Goal: Transaction & Acquisition: Obtain resource

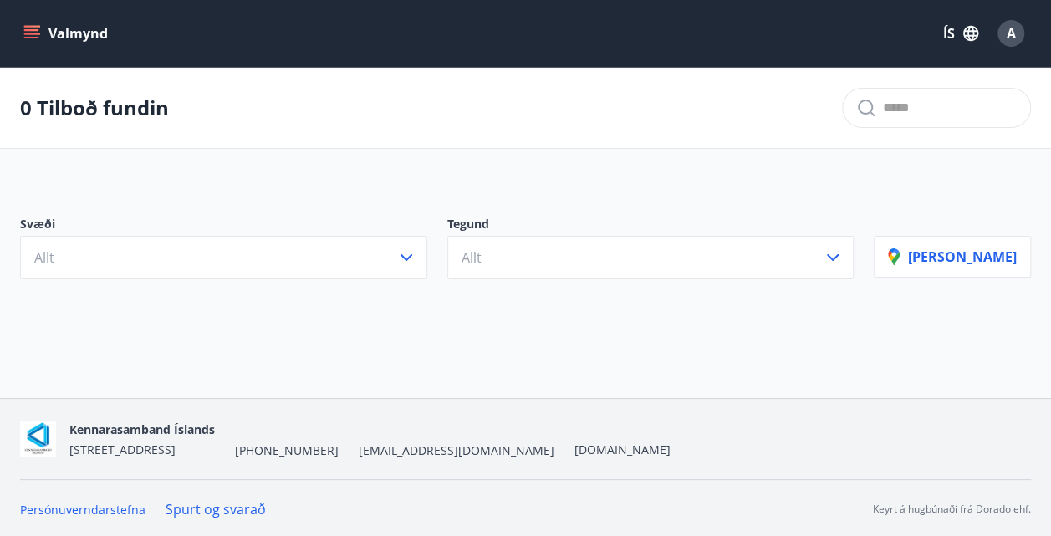
scroll to position [2, 0]
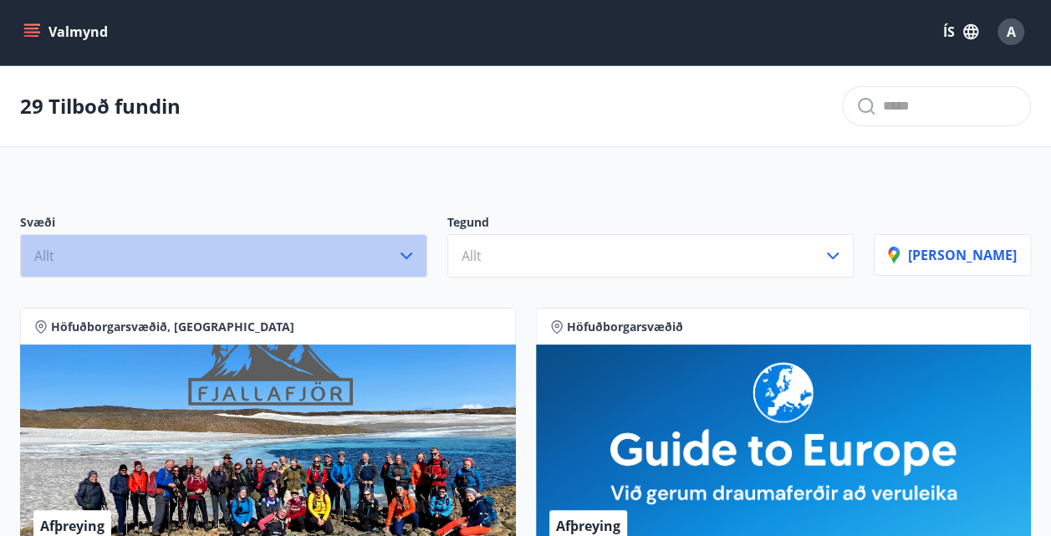
click at [416, 257] on icon "button" at bounding box center [406, 256] width 20 height 20
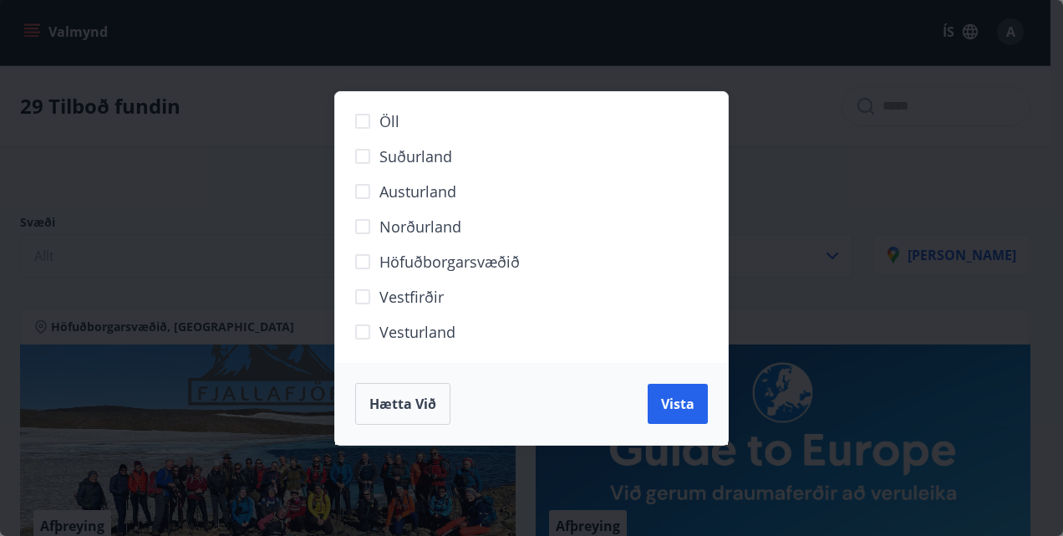
click at [418, 223] on span "Norðurland" at bounding box center [420, 227] width 82 height 22
click at [658, 396] on button "Vista" at bounding box center [678, 404] width 60 height 40
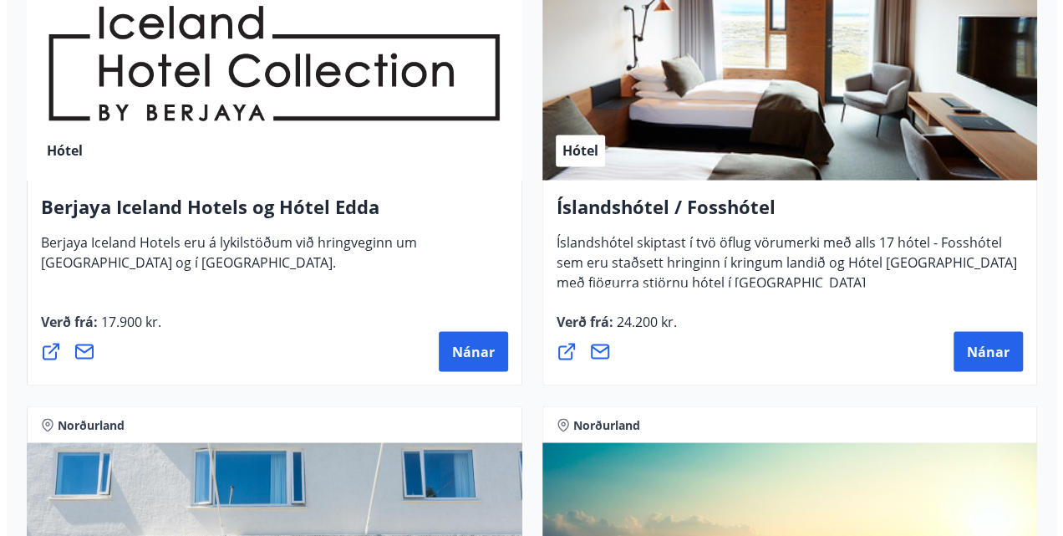
scroll to position [1362, 0]
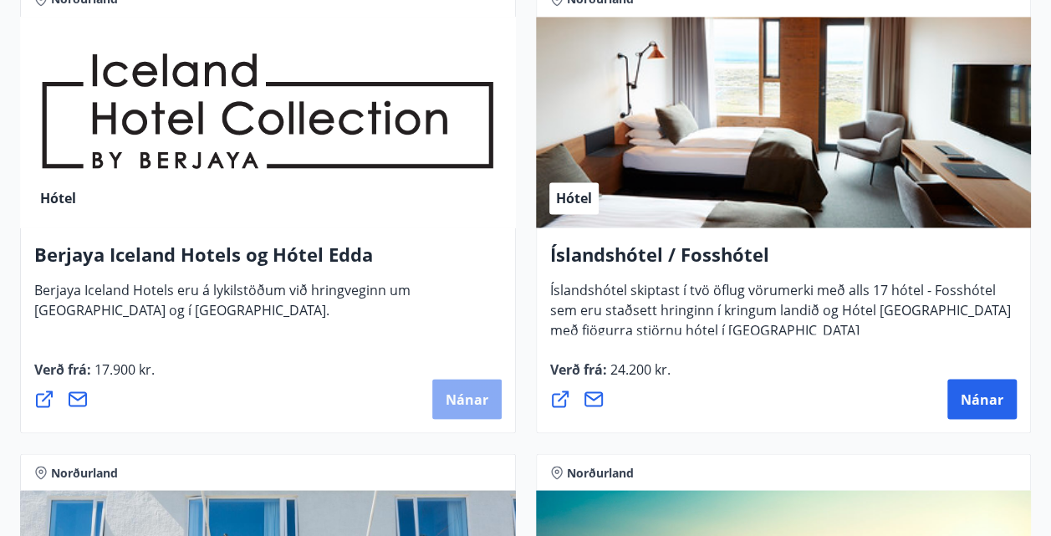
click at [450, 403] on span "Nánar" at bounding box center [466, 398] width 43 height 18
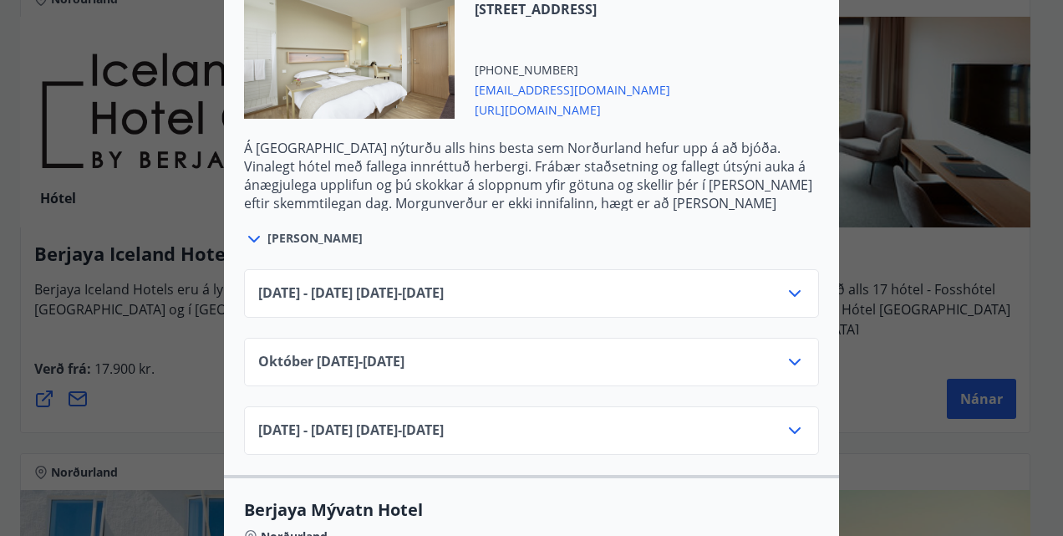
scroll to position [585, 0]
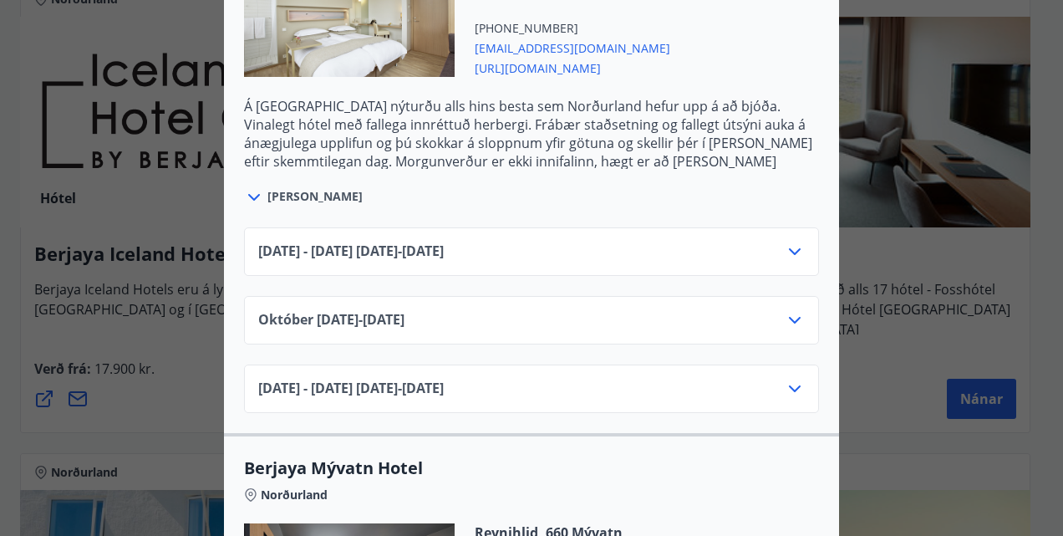
click at [789, 325] on icon at bounding box center [795, 320] width 20 height 20
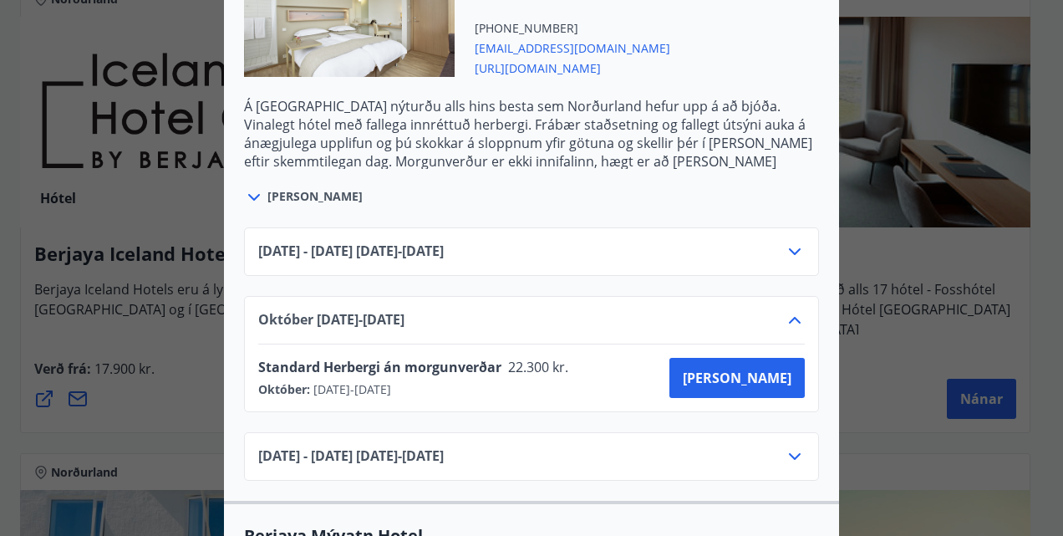
click at [789, 324] on icon at bounding box center [795, 320] width 20 height 20
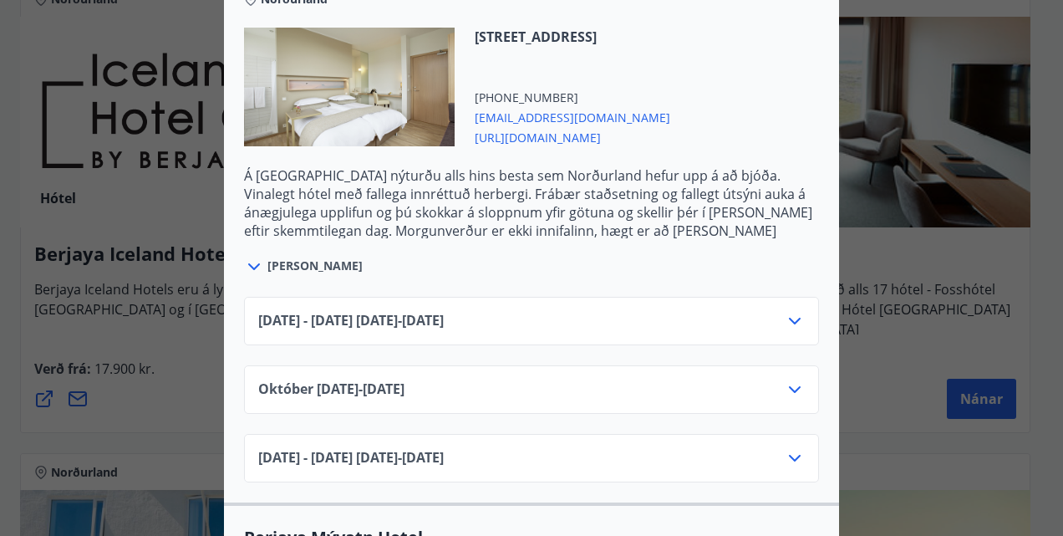
scroll to position [613, 0]
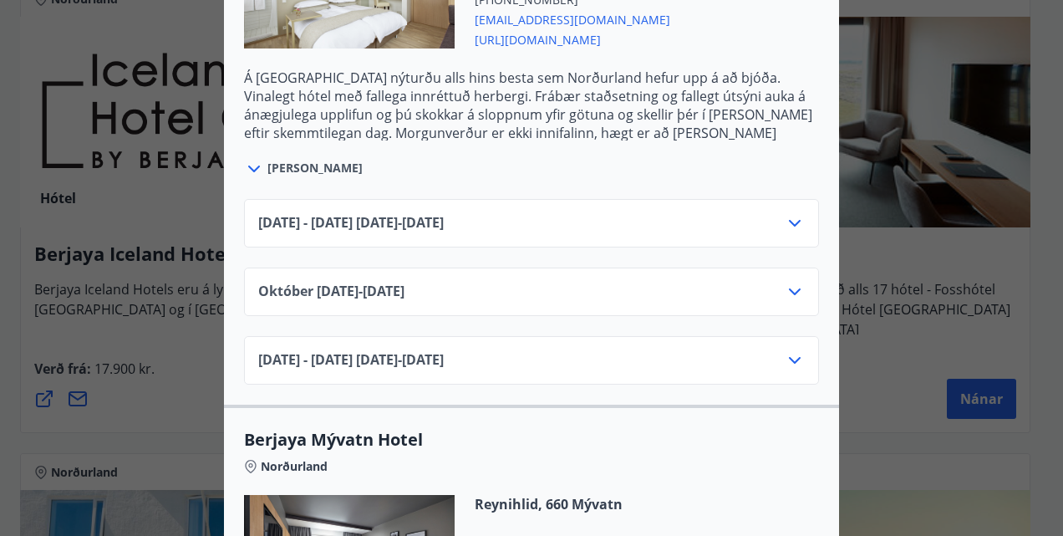
click at [785, 286] on icon at bounding box center [795, 292] width 20 height 20
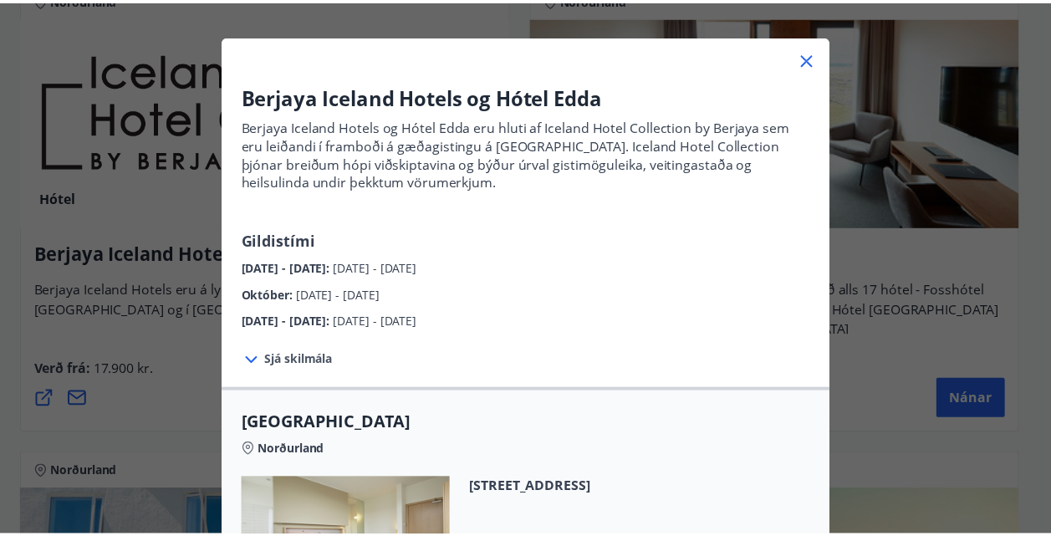
scroll to position [28, 0]
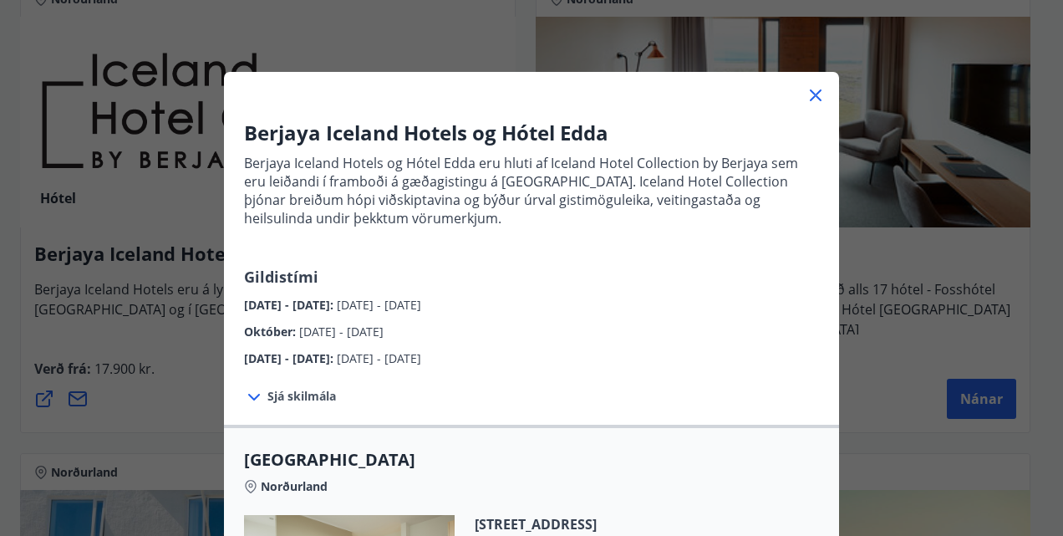
click at [812, 88] on icon at bounding box center [816, 95] width 20 height 20
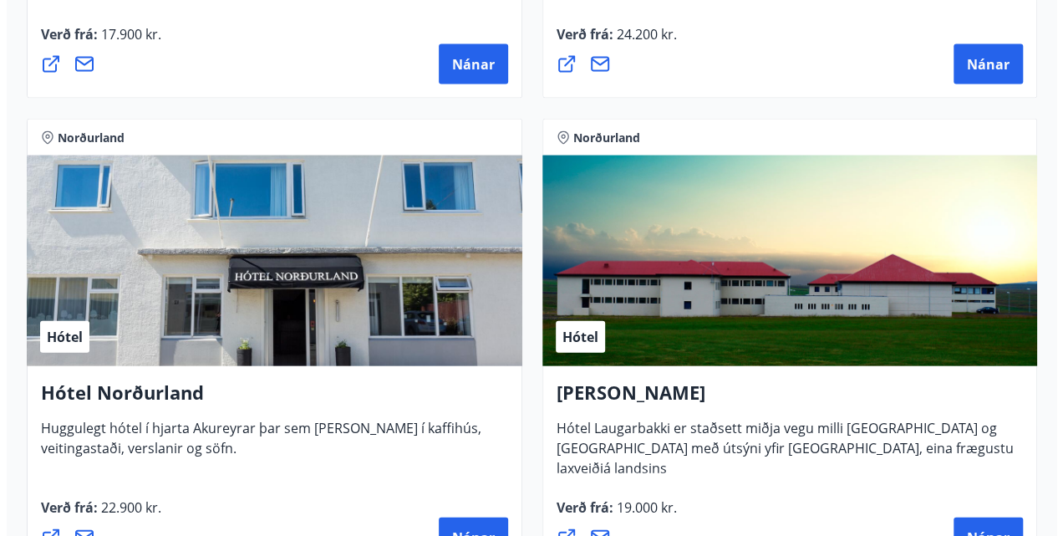
scroll to position [1446, 0]
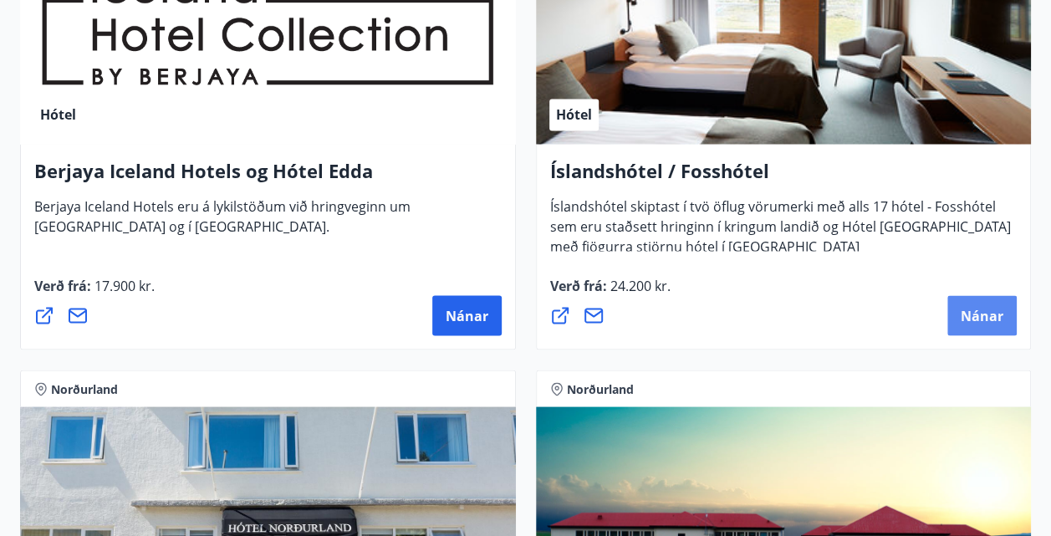
click at [966, 303] on button "Nánar" at bounding box center [981, 315] width 69 height 40
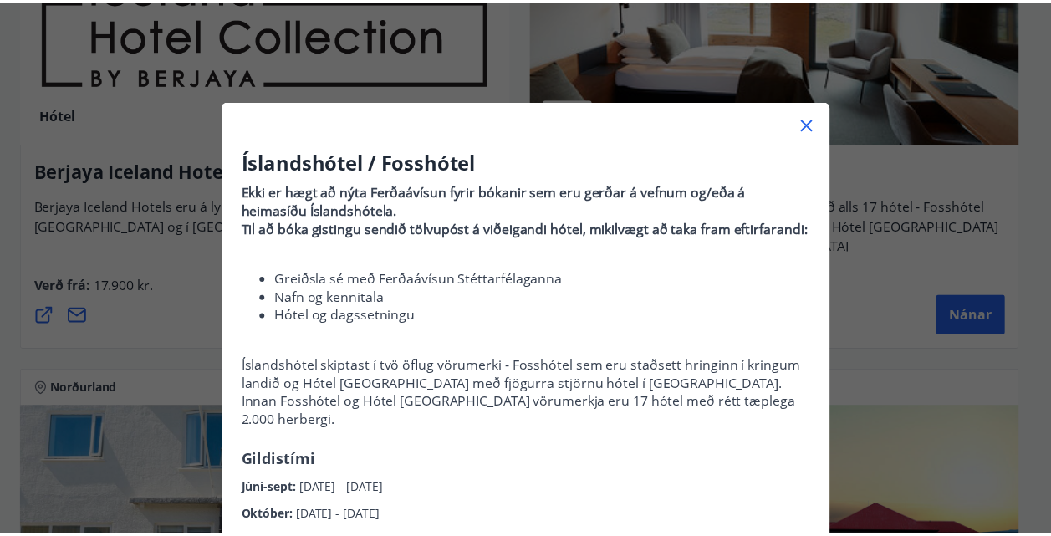
scroll to position [84, 0]
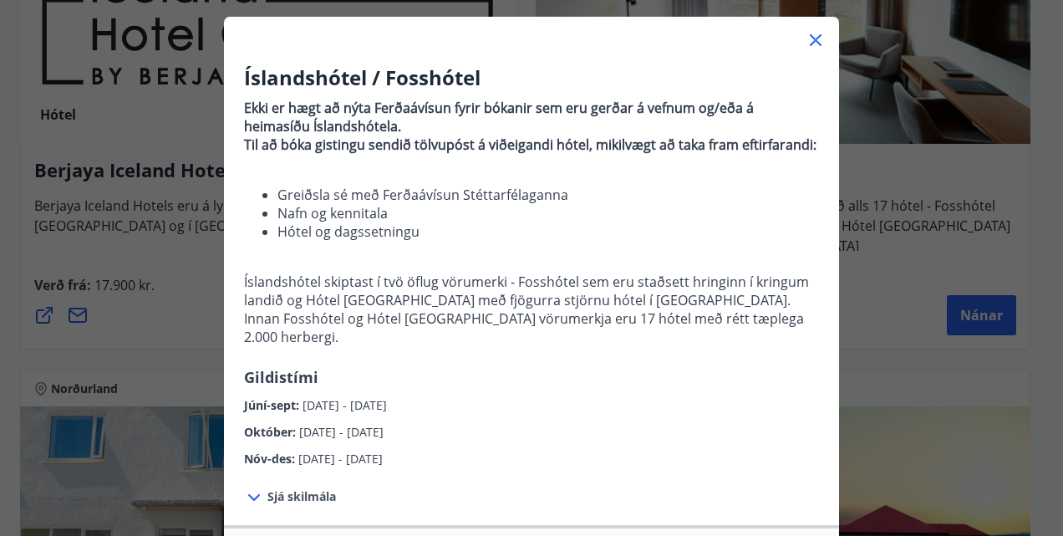
click at [808, 42] on icon at bounding box center [816, 40] width 20 height 20
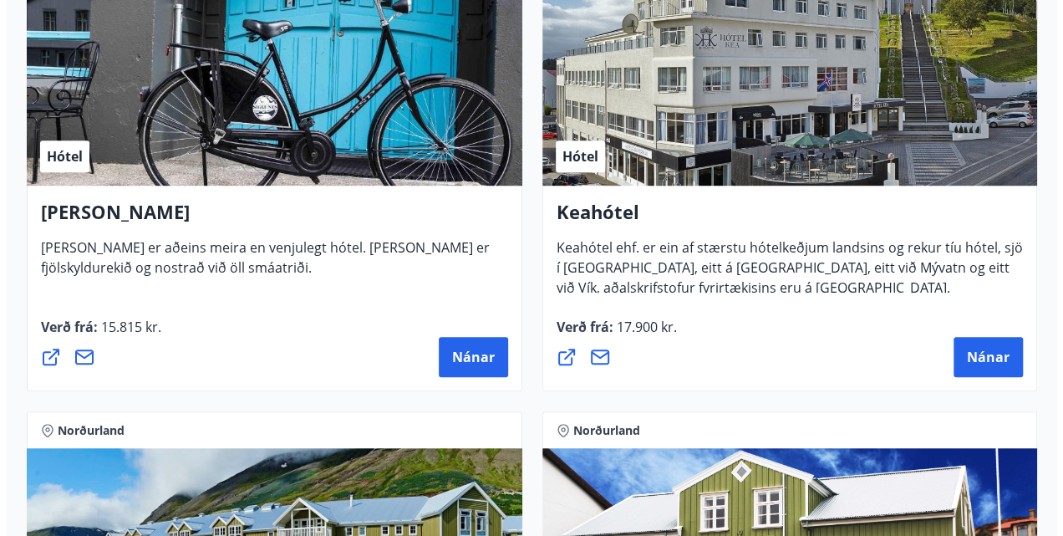
scroll to position [443, 0]
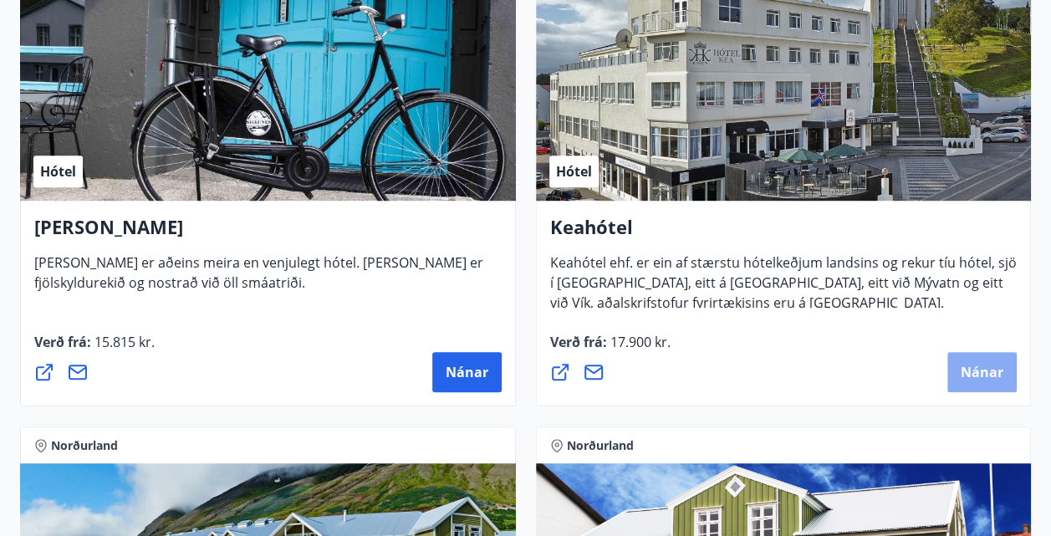
click at [979, 357] on button "Nánar" at bounding box center [981, 372] width 69 height 40
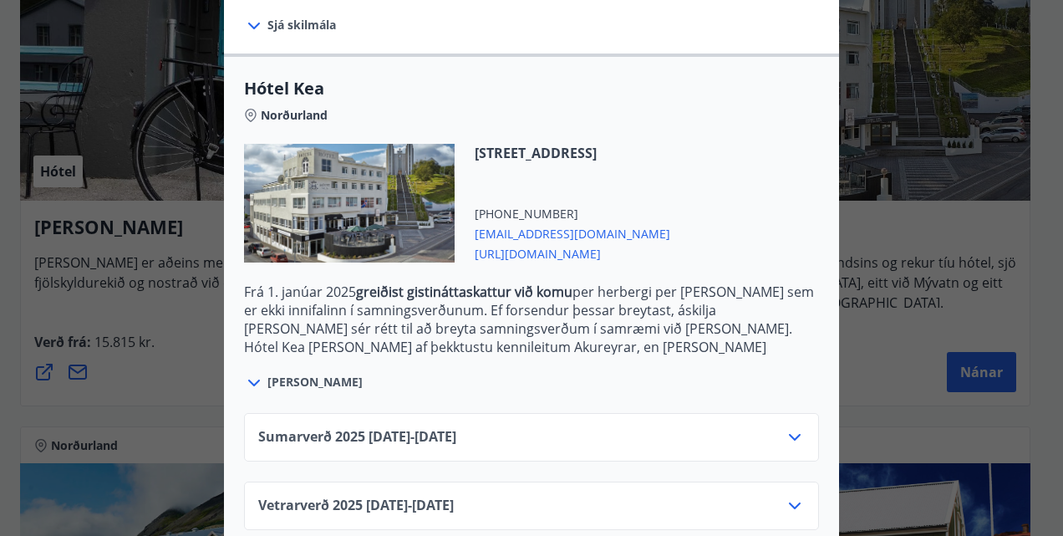
scroll to position [416, 0]
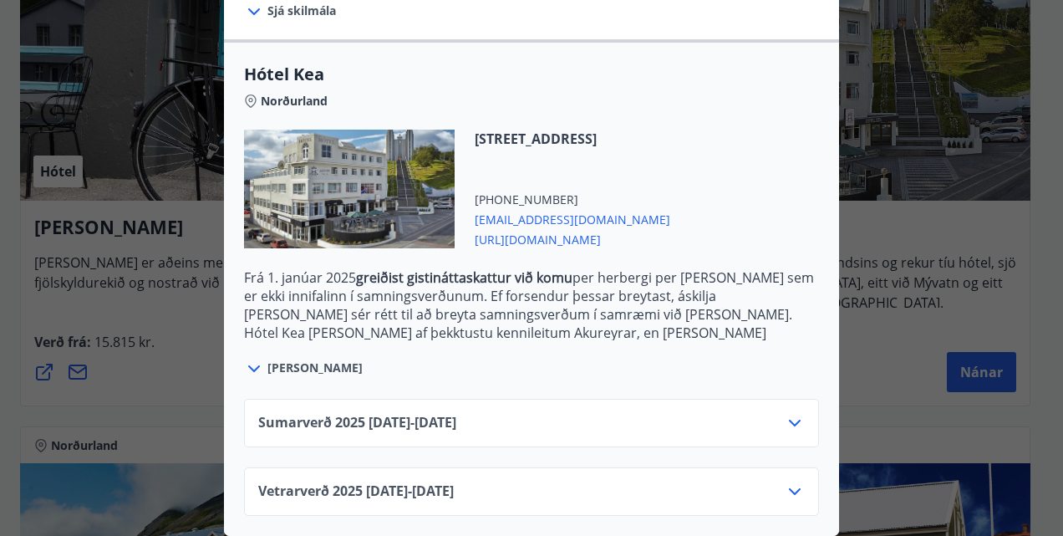
click at [785, 481] on icon at bounding box center [795, 491] width 20 height 20
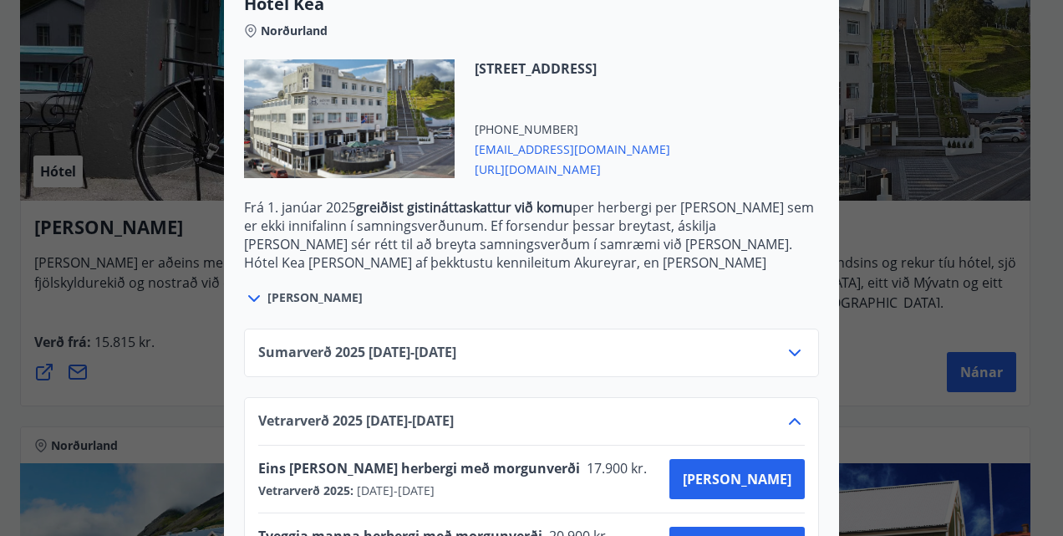
scroll to position [552, 0]
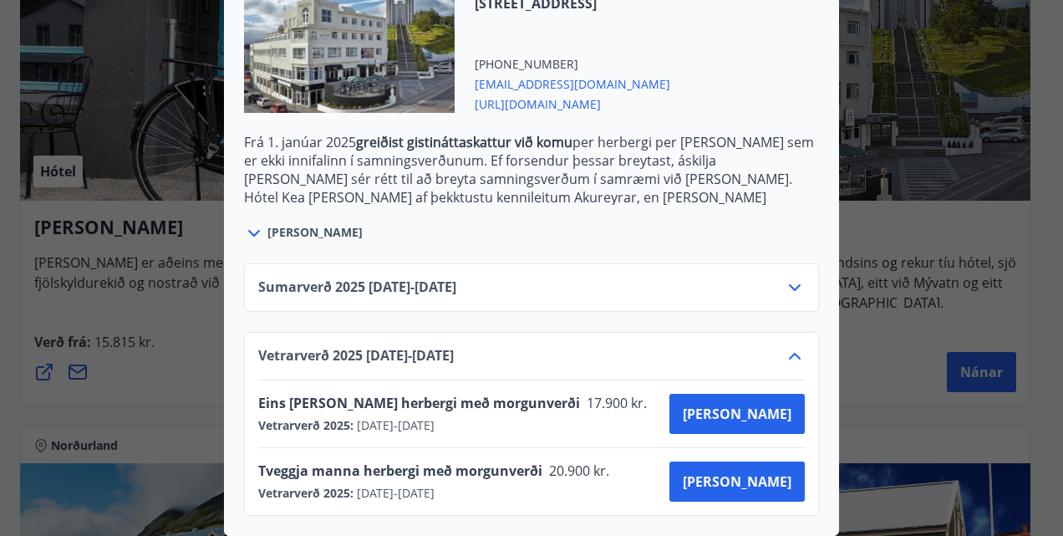
click at [923, 232] on div "Keahótel Fyrir bókanir og frekari upplýsingar vinsamlegast sendið póst á netfan…" at bounding box center [531, 268] width 1063 height 536
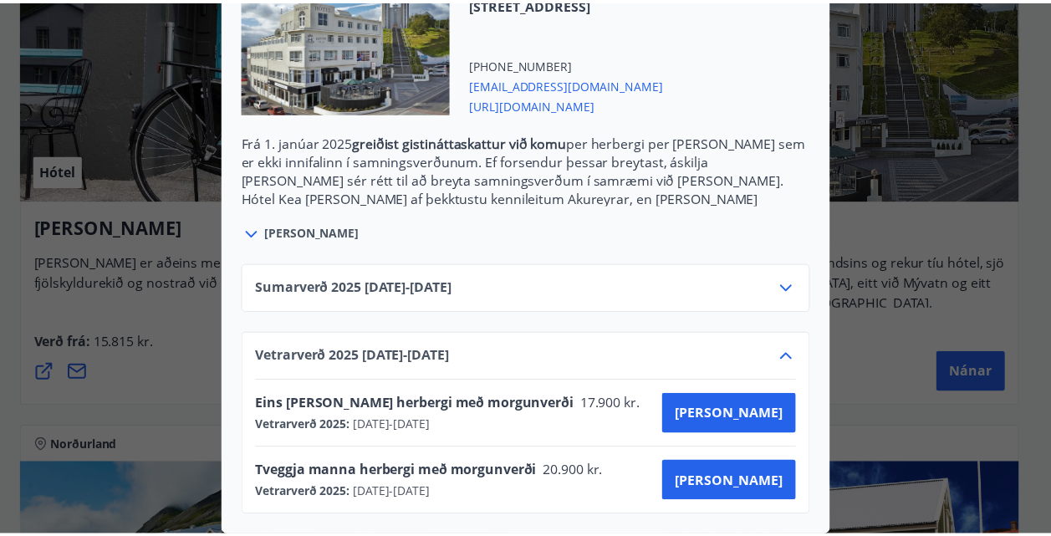
scroll to position [0, 0]
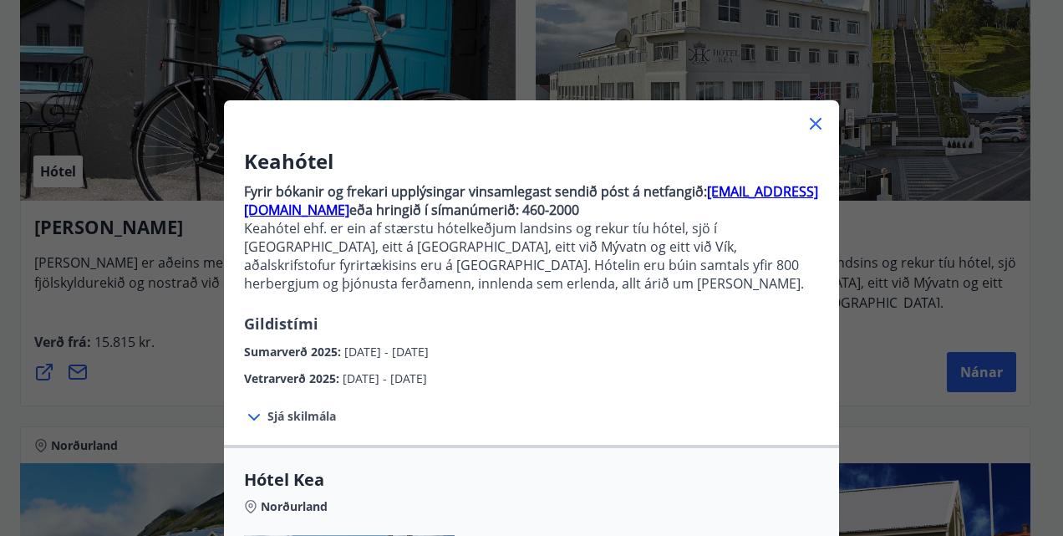
click at [813, 119] on icon at bounding box center [816, 124] width 12 height 12
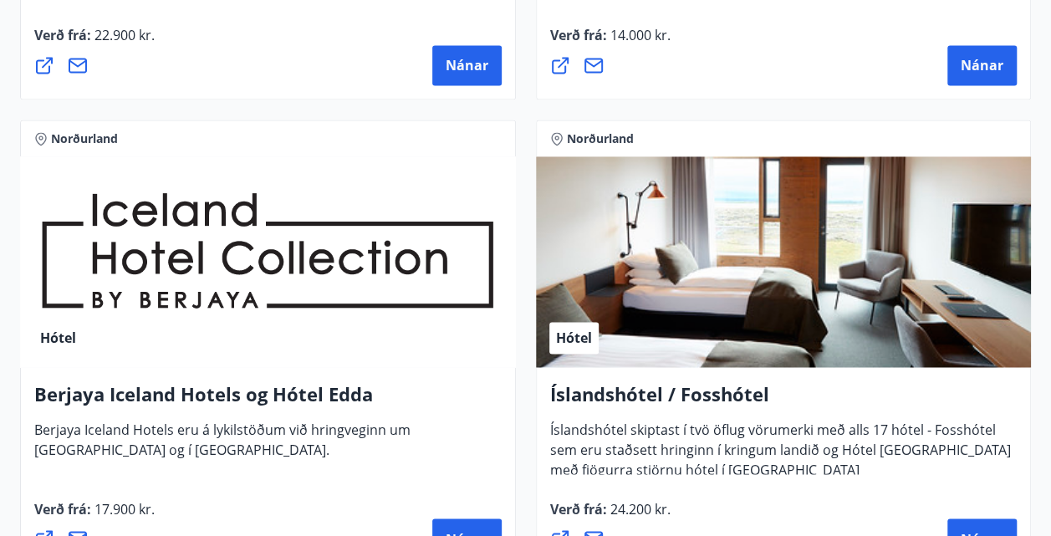
scroll to position [1279, 0]
